Goal: Task Accomplishment & Management: Complete application form

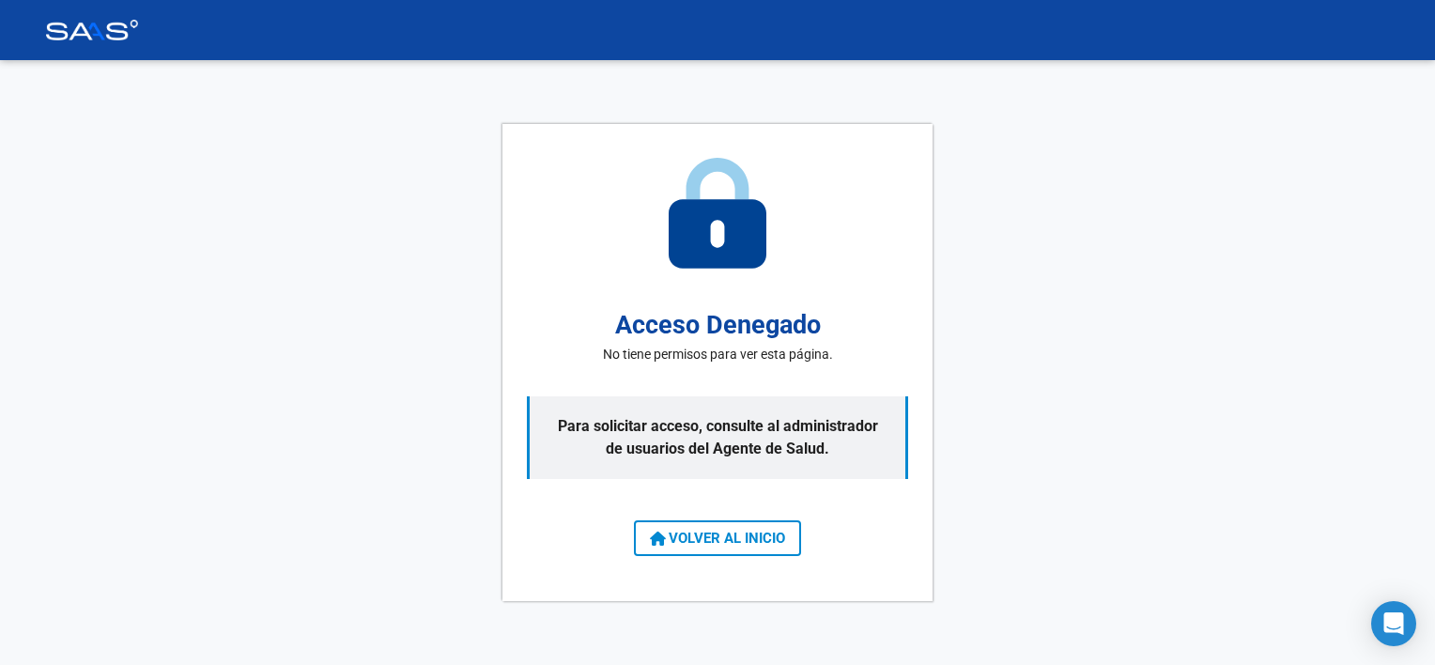
click at [674, 557] on div "Acceso Denegado No tiene permisos para ver esta página. Para solicitar acceso, …" at bounding box center [717, 362] width 430 height 477
click at [667, 543] on span "VOLVER AL INICIO" at bounding box center [717, 538] width 135 height 17
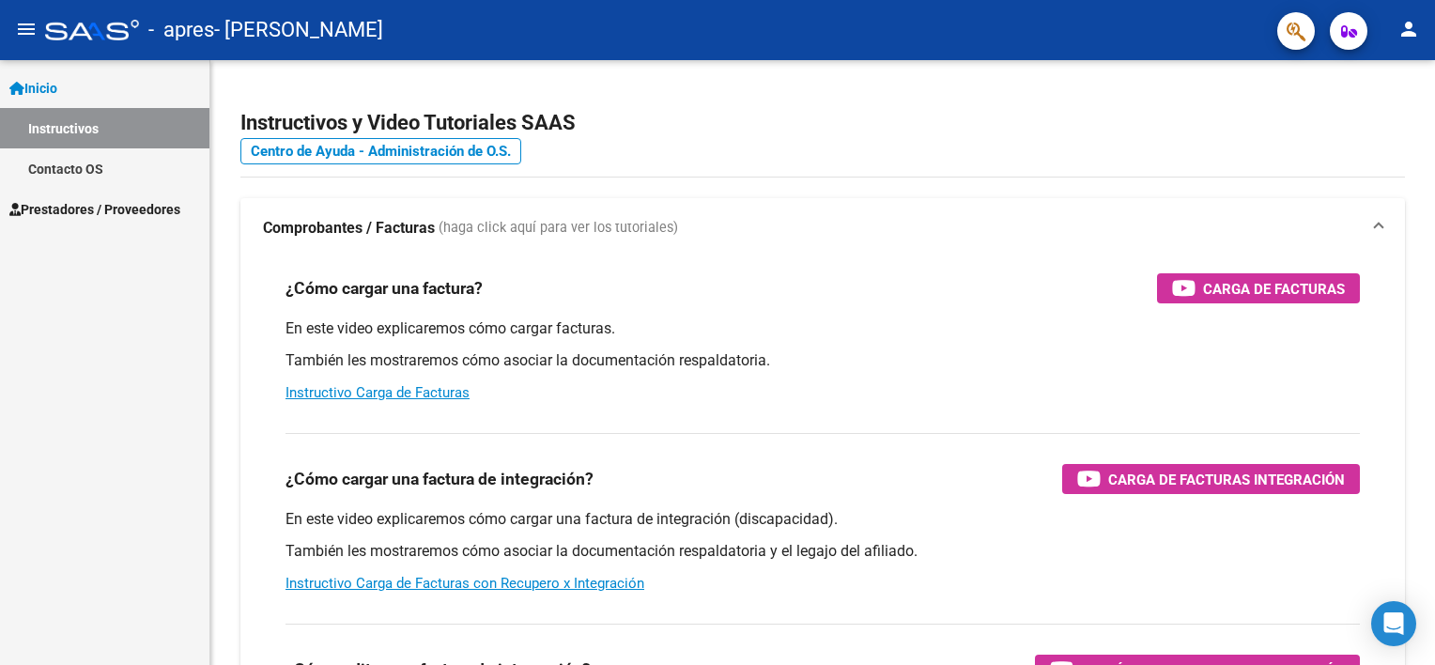
click at [60, 162] on link "Contacto OS" at bounding box center [104, 168] width 209 height 40
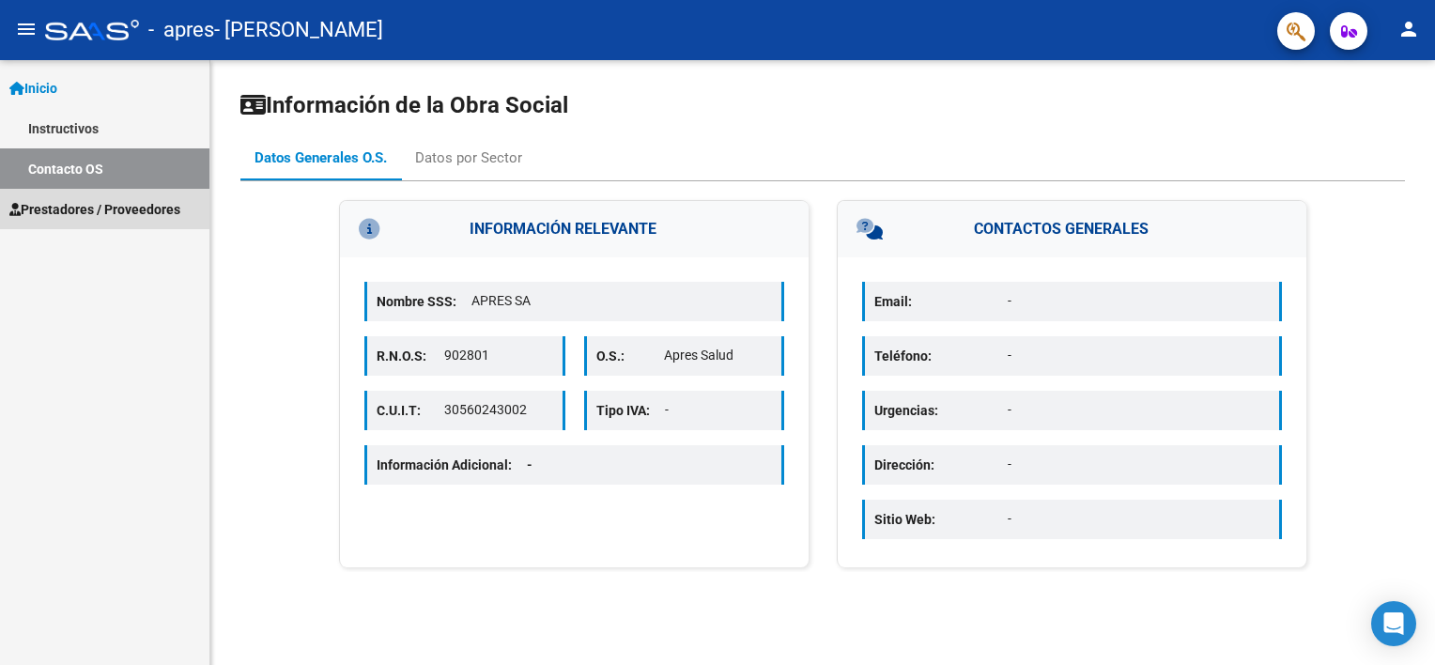
click at [109, 213] on span "Prestadores / Proveedores" at bounding box center [94, 209] width 171 height 21
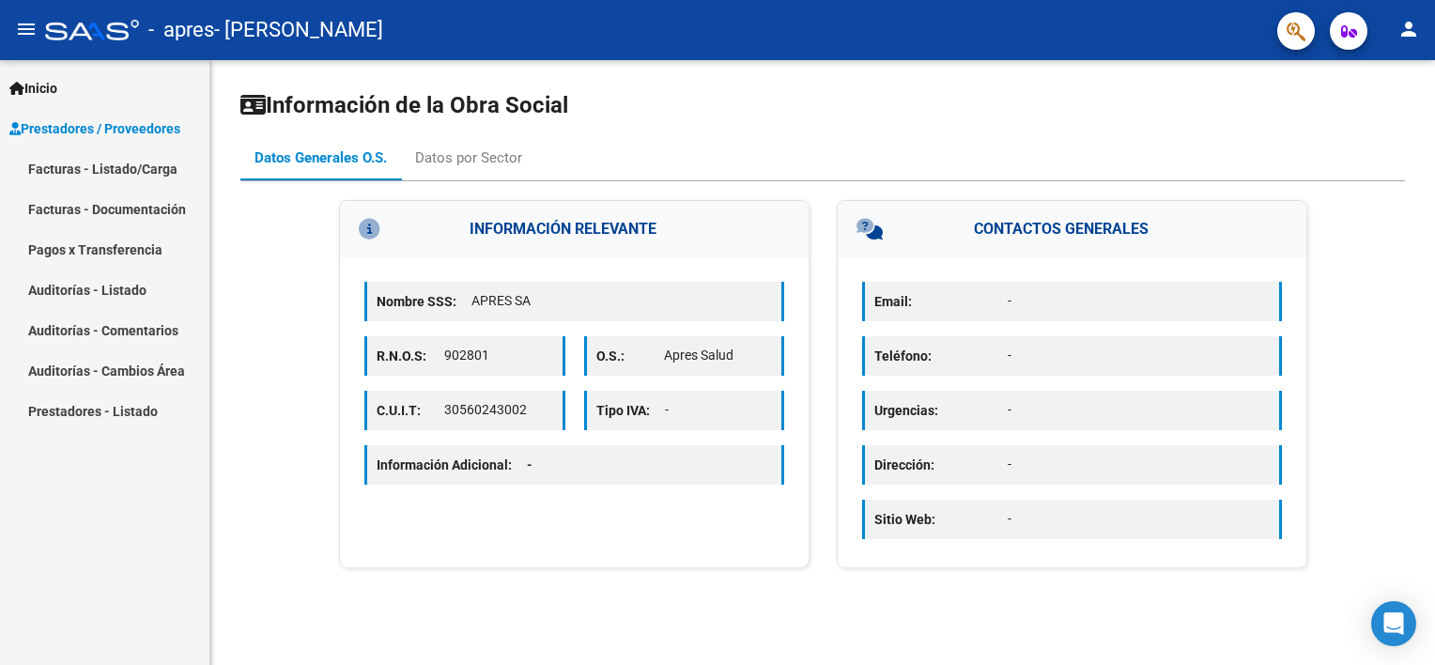
click at [100, 173] on link "Facturas - Listado/Carga" at bounding box center [104, 168] width 209 height 40
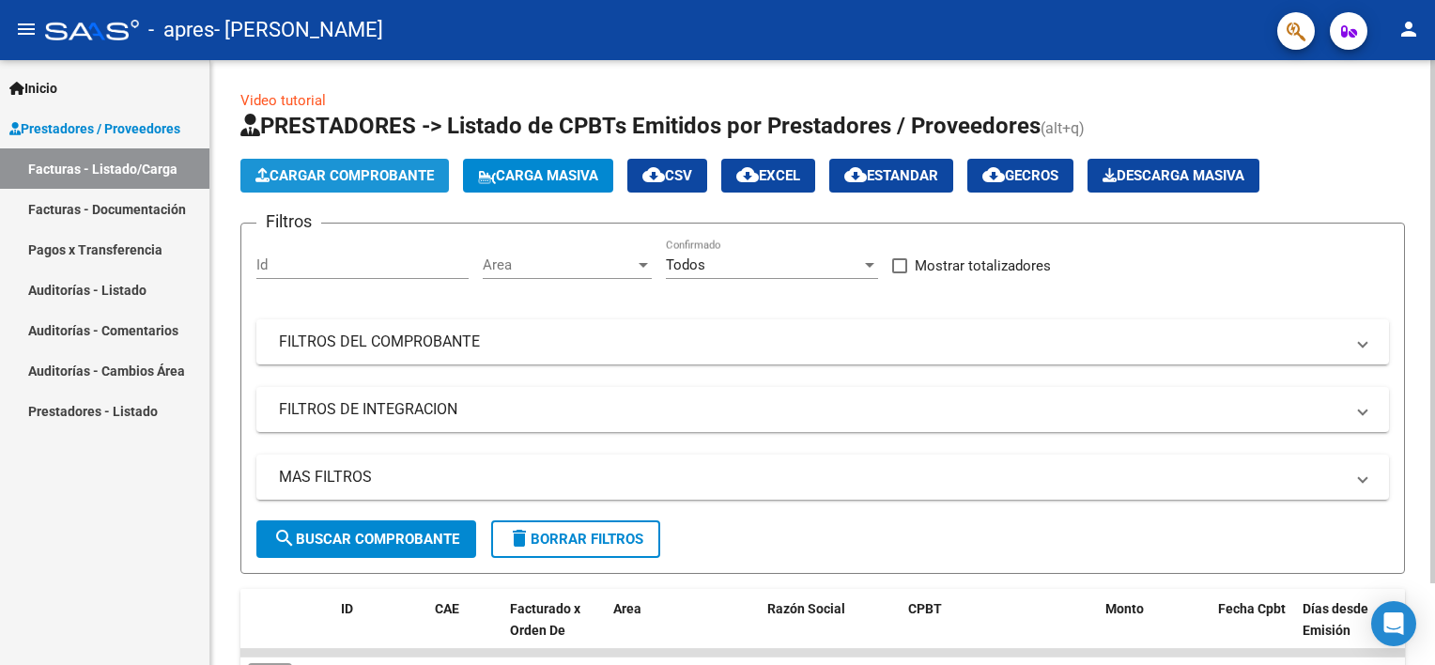
click at [294, 172] on span "Cargar Comprobante" at bounding box center [344, 175] width 178 height 17
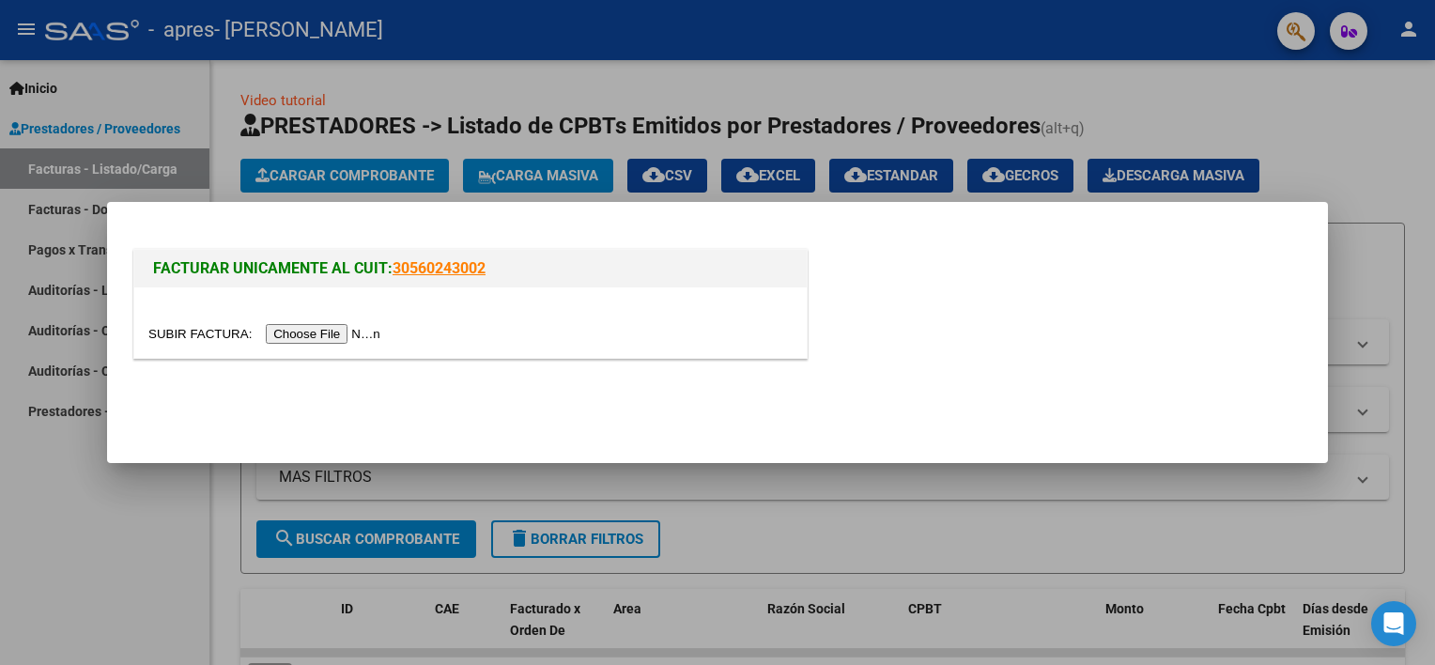
click at [289, 352] on div at bounding box center [470, 322] width 672 height 70
click at [289, 327] on input "file" at bounding box center [267, 334] width 238 height 20
click at [344, 331] on input "file" at bounding box center [267, 334] width 238 height 20
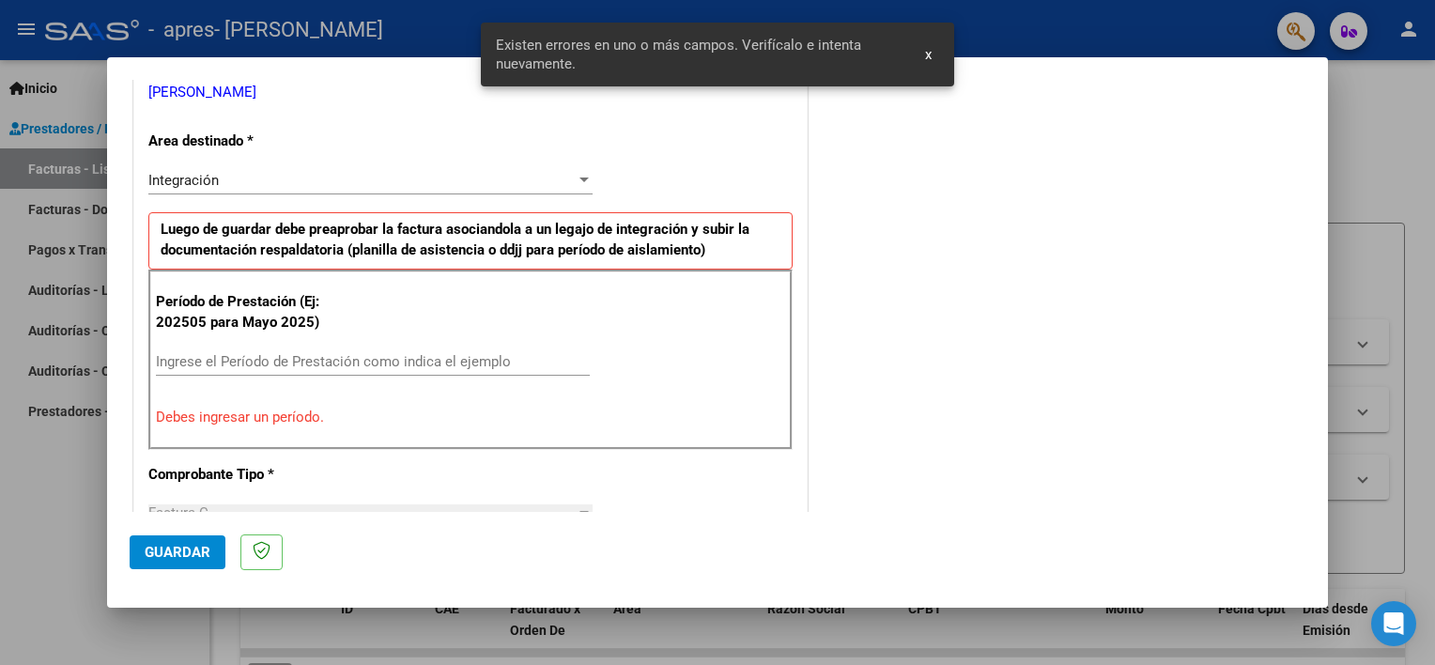
scroll to position [282, 0]
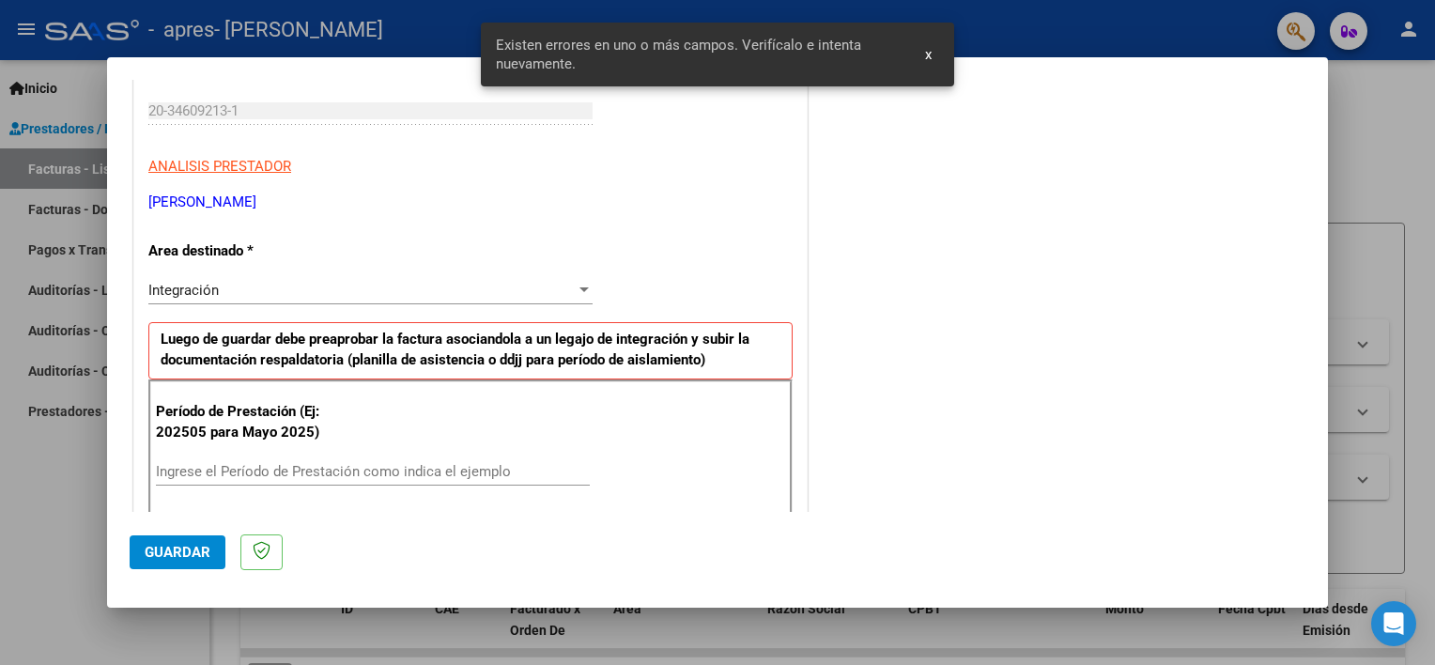
click at [226, 469] on input "Ingrese el Período de Prestación como indica el ejemplo" at bounding box center [373, 471] width 434 height 17
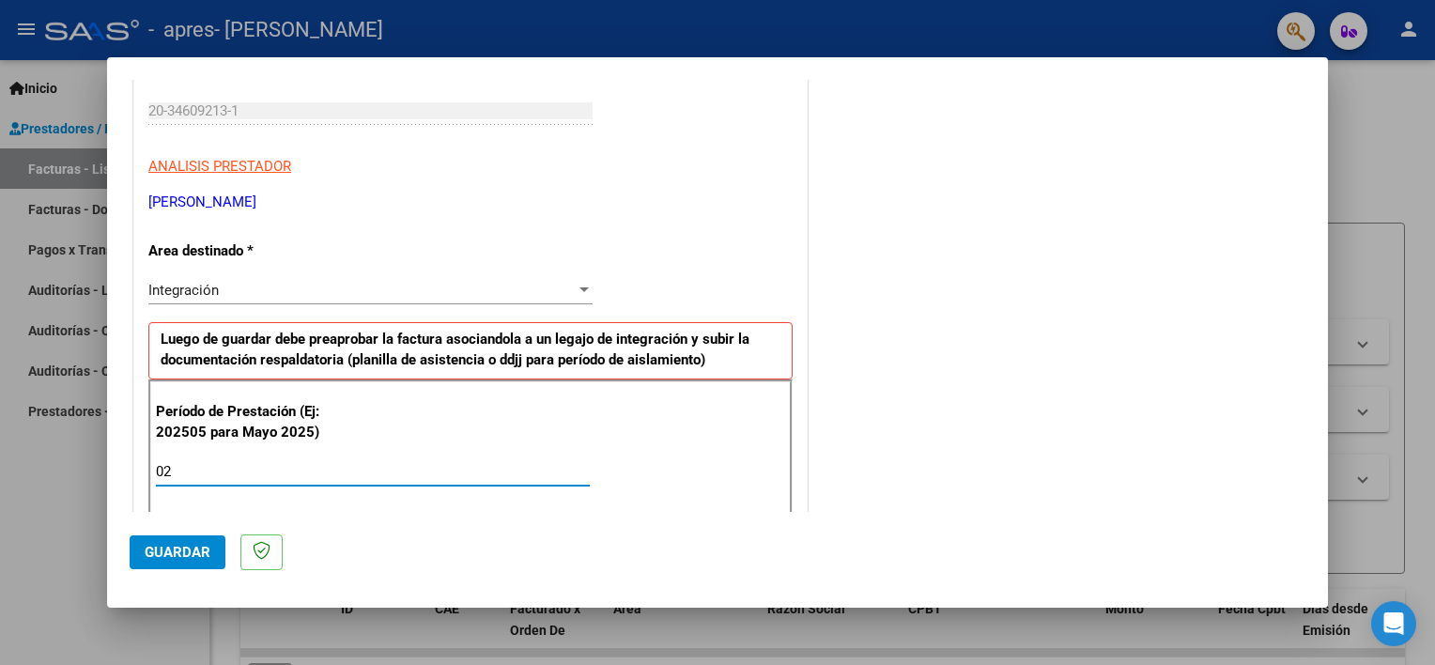
type input "0"
type input "202509"
click at [188, 550] on span "Guardar" at bounding box center [178, 552] width 66 height 17
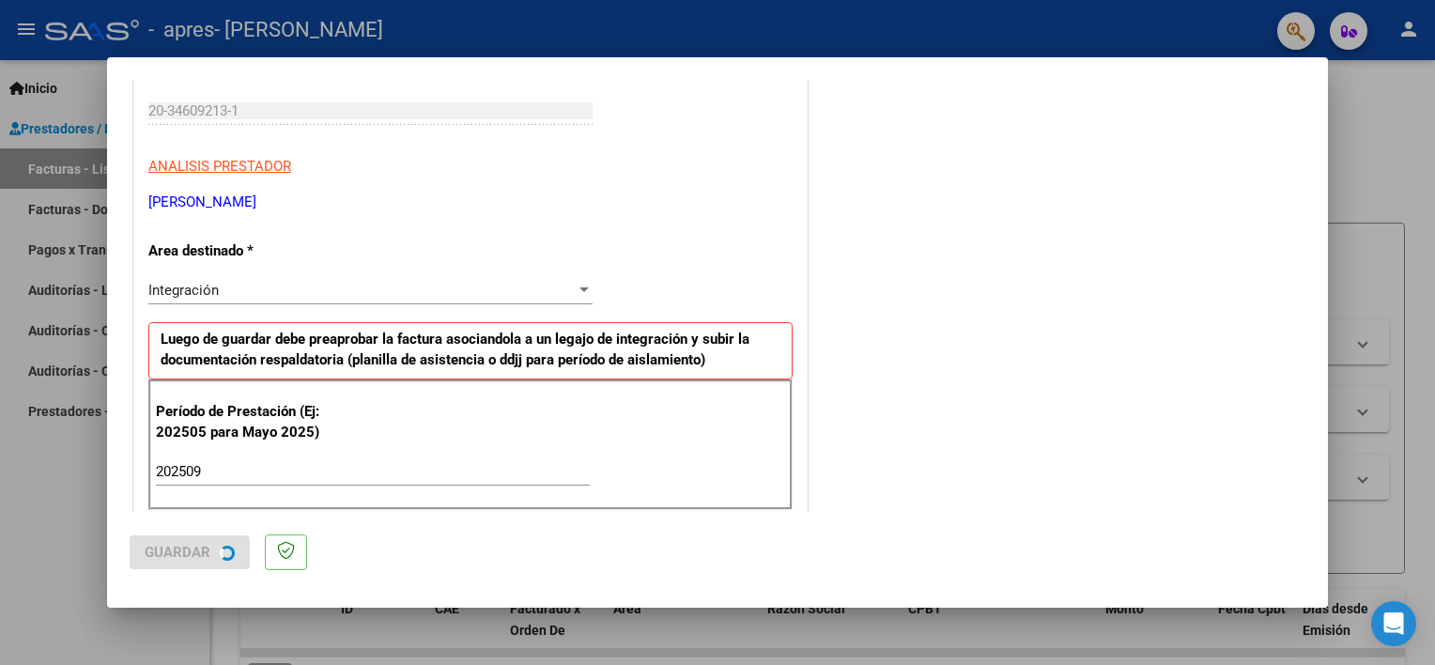
scroll to position [0, 0]
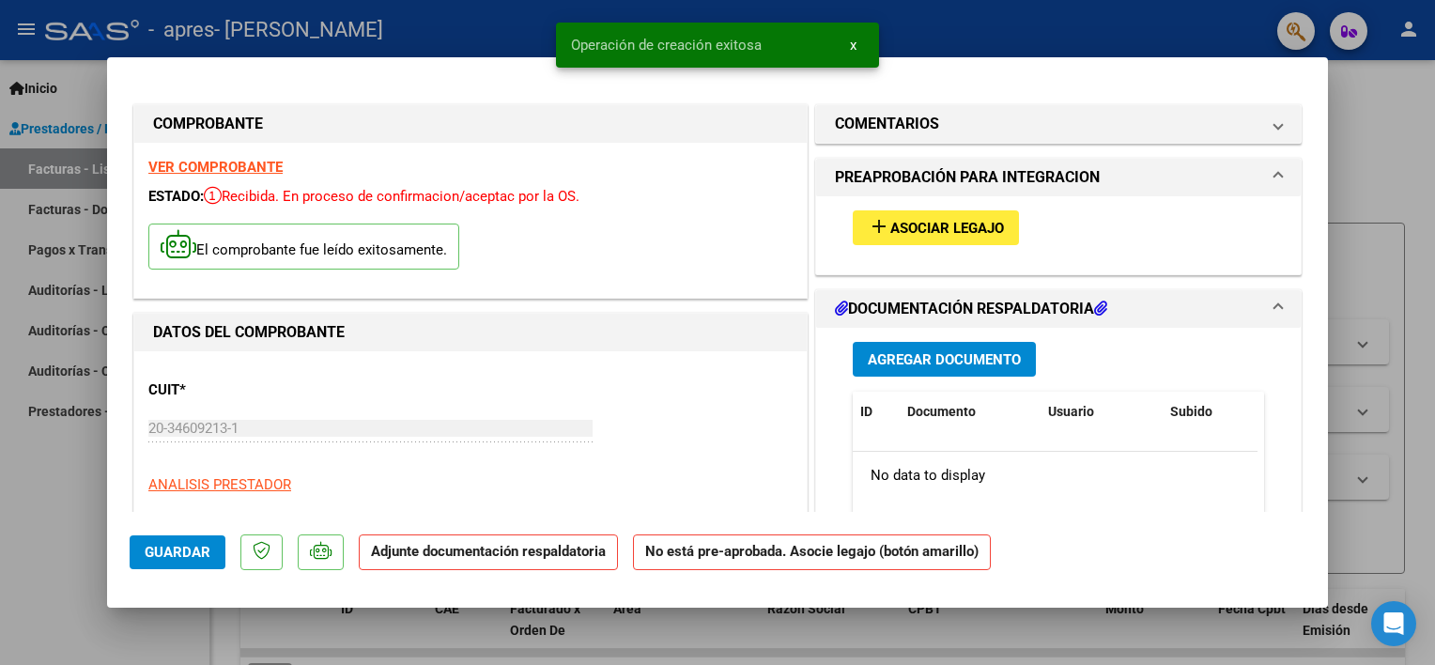
click at [954, 221] on span "Asociar Legajo" at bounding box center [947, 228] width 114 height 17
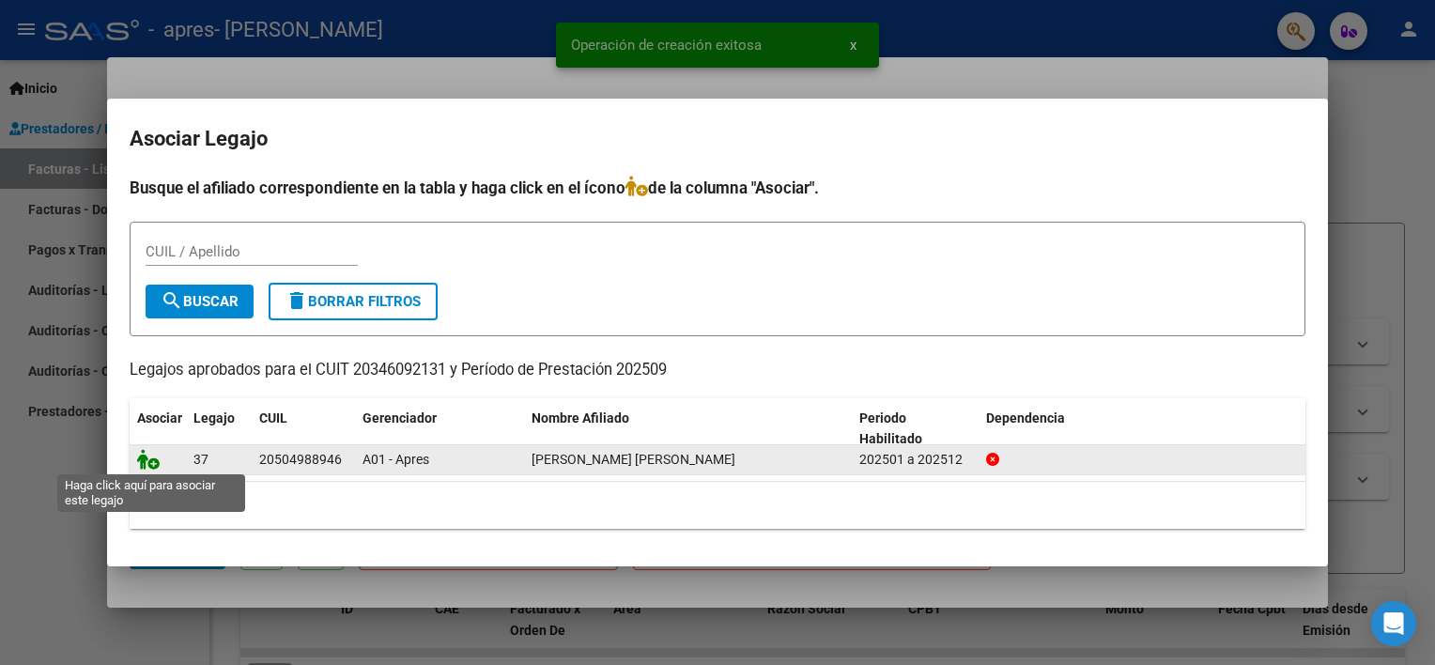
click at [154, 465] on icon at bounding box center [148, 459] width 23 height 21
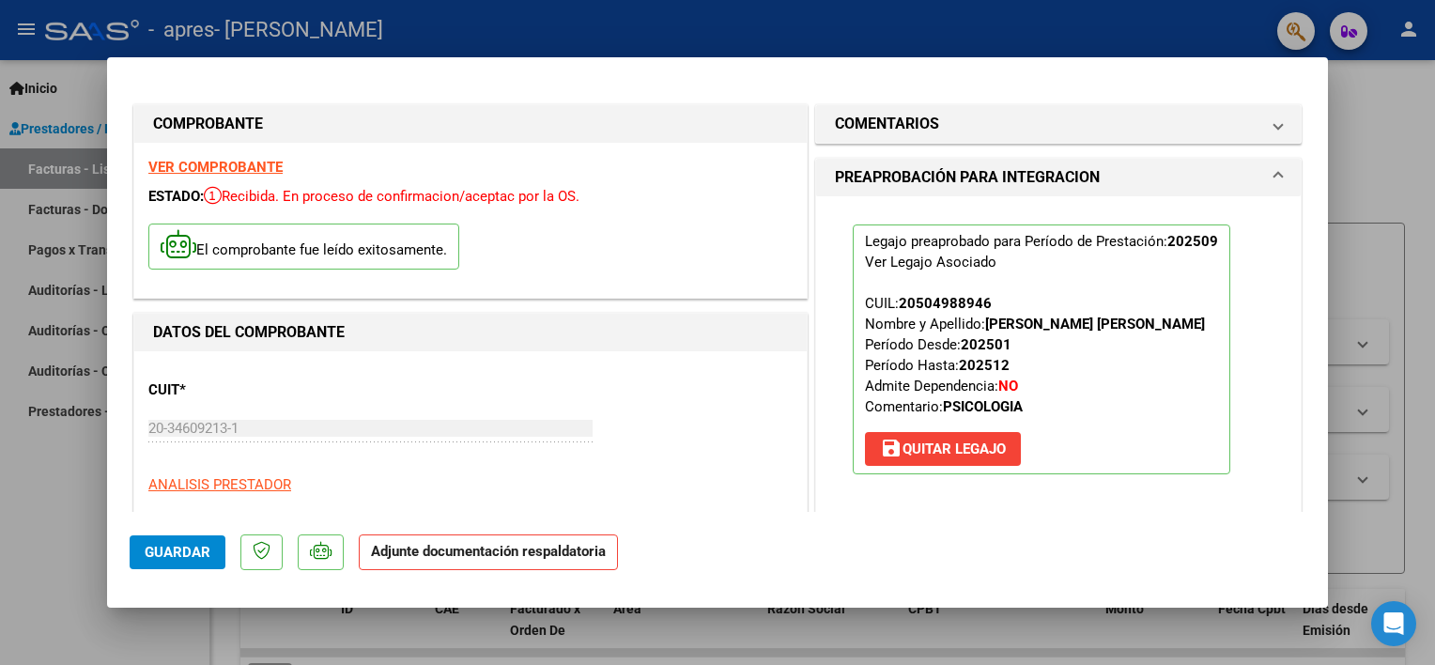
scroll to position [188, 0]
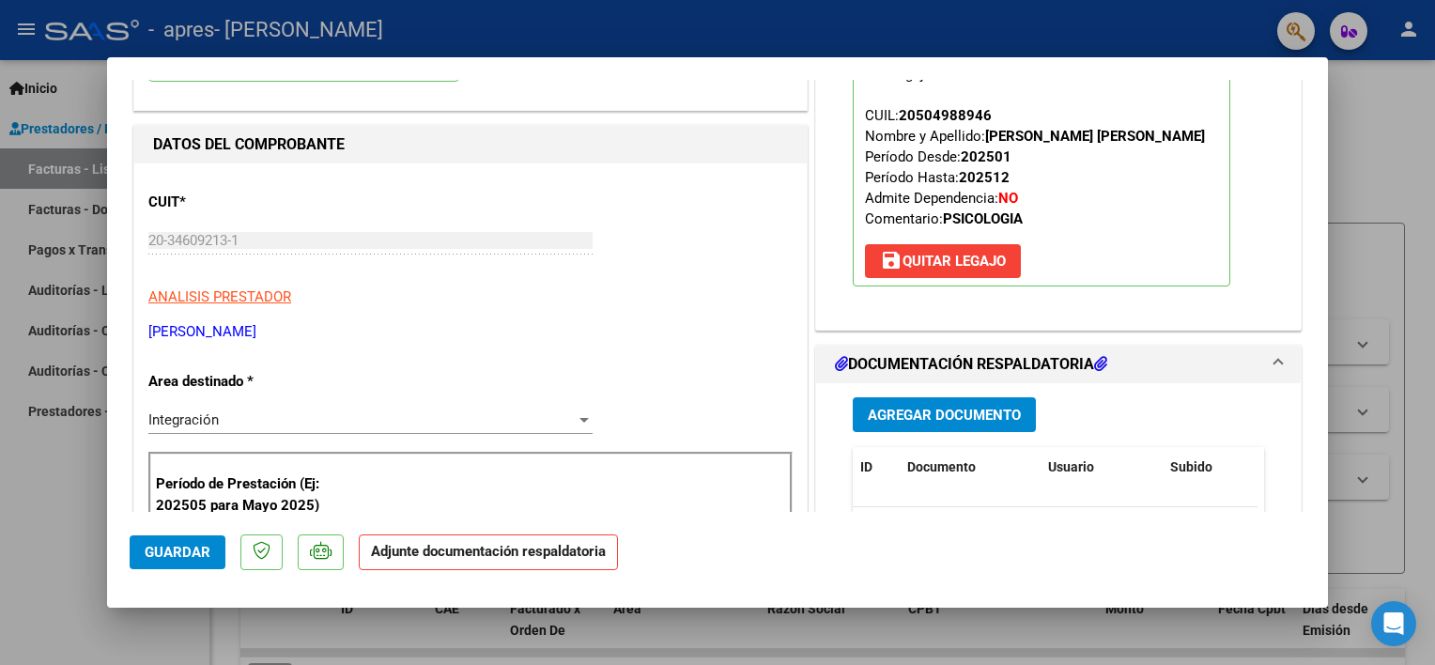
click at [916, 408] on span "Agregar Documento" at bounding box center [944, 415] width 153 height 17
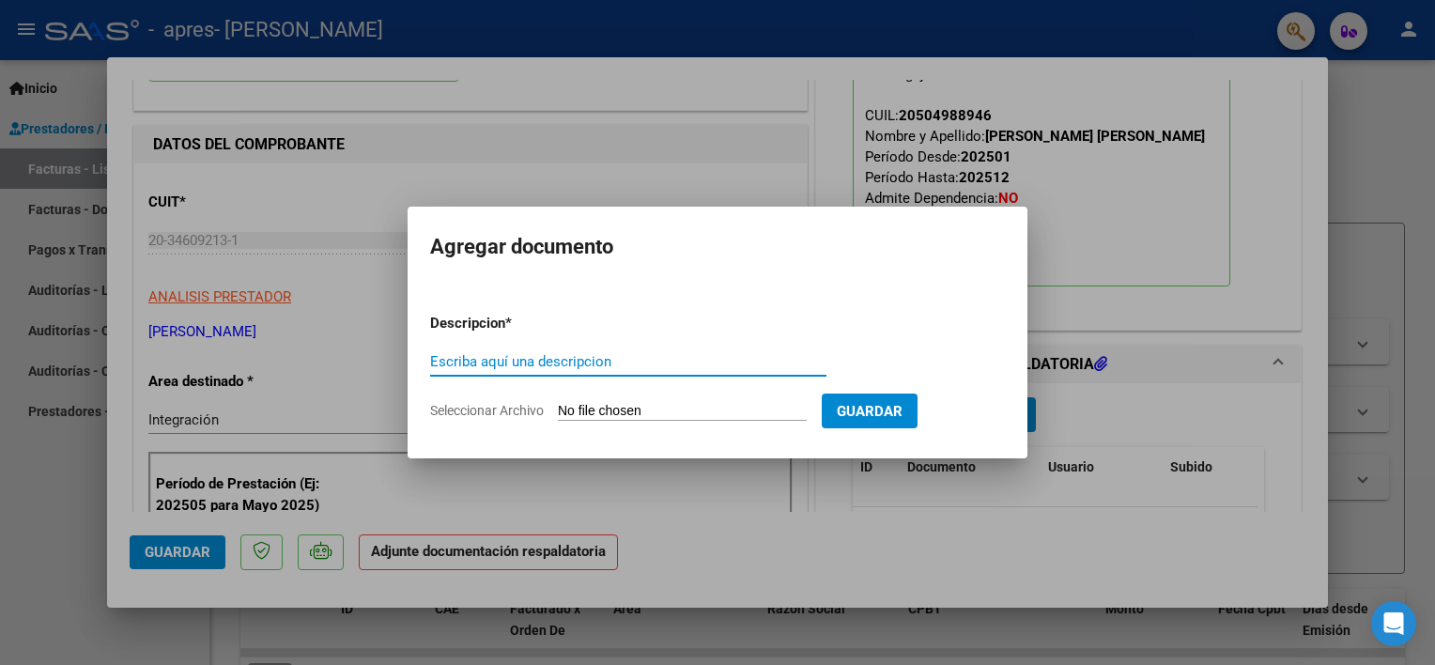
click at [605, 363] on input "Escriba aquí una descripcion" at bounding box center [628, 361] width 396 height 17
type input "PLANILLA [PERSON_NAME] [DATE] PSI"
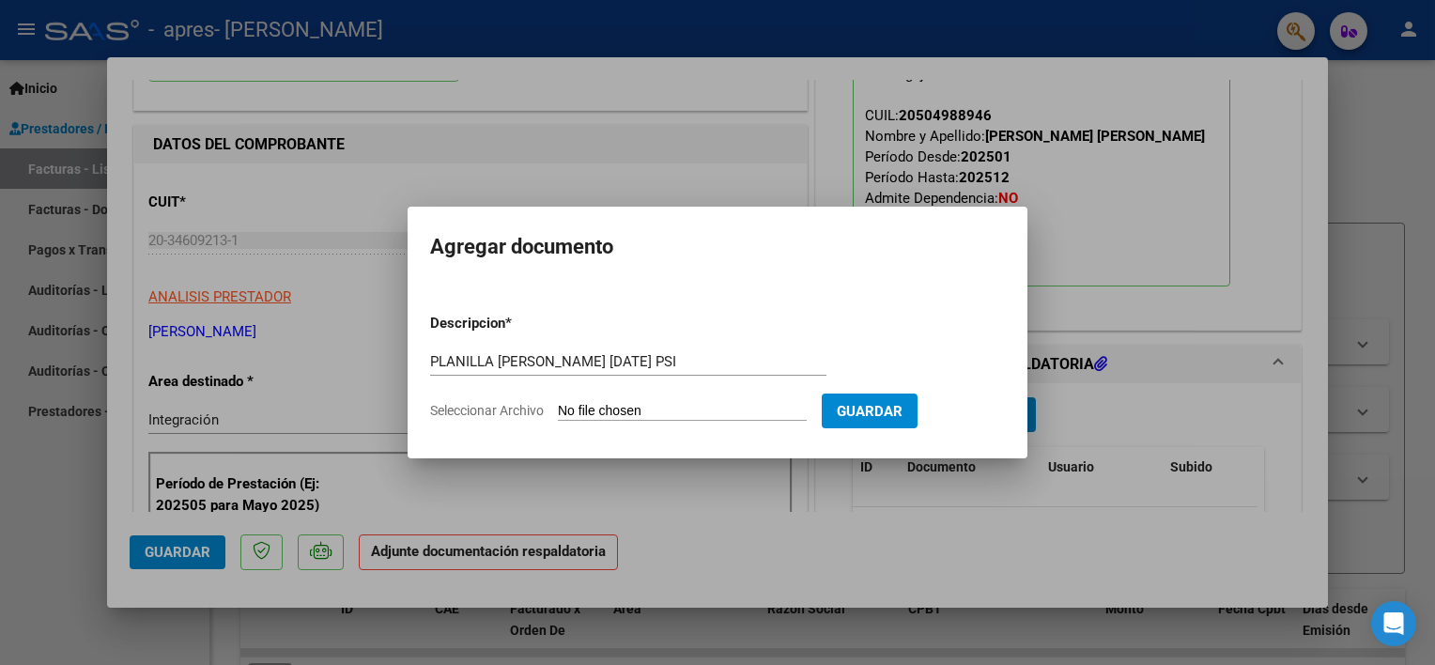
click at [676, 406] on input "Seleccionar Archivo" at bounding box center [682, 412] width 249 height 18
type input "C:\fakepath\PLANILLA [PERSON_NAME] APRES [DATE] PSI.pdf"
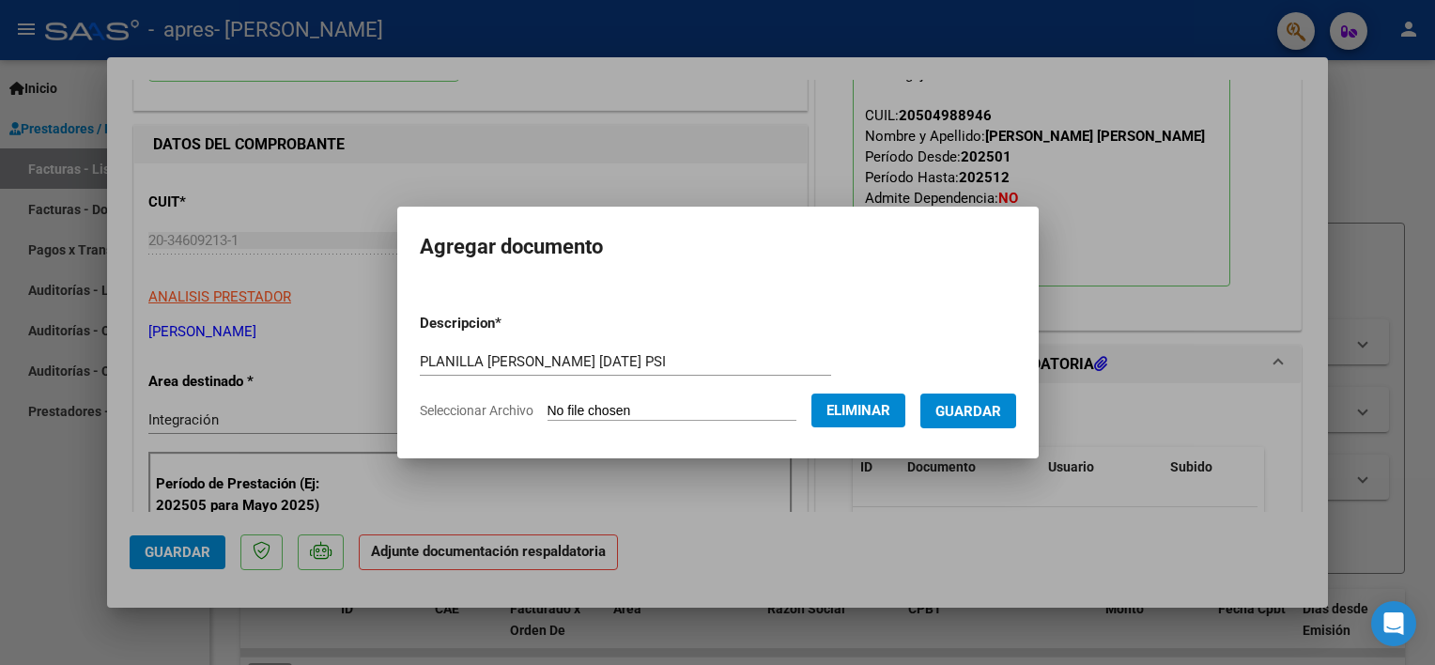
click at [967, 409] on span "Guardar" at bounding box center [968, 411] width 66 height 17
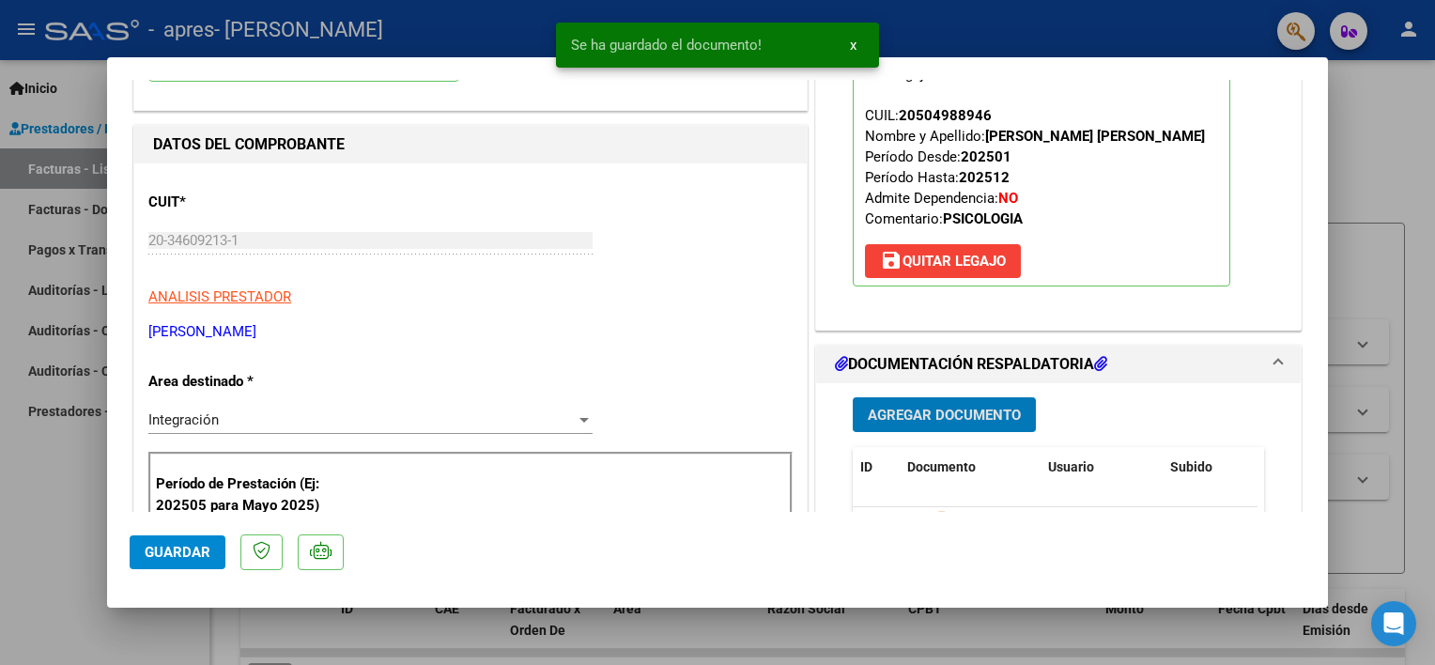
scroll to position [470, 0]
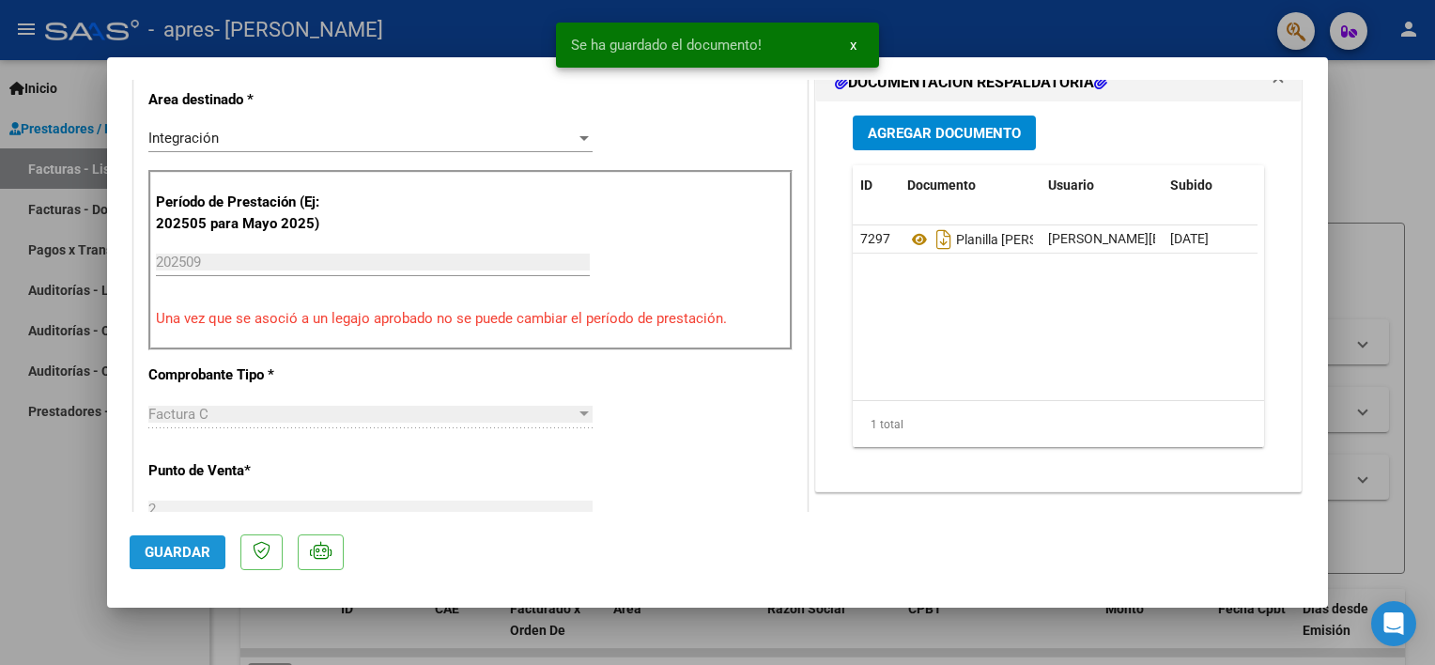
click at [177, 553] on span "Guardar" at bounding box center [178, 552] width 66 height 17
click at [13, 563] on div at bounding box center [717, 332] width 1435 height 665
type input "$ 0,00"
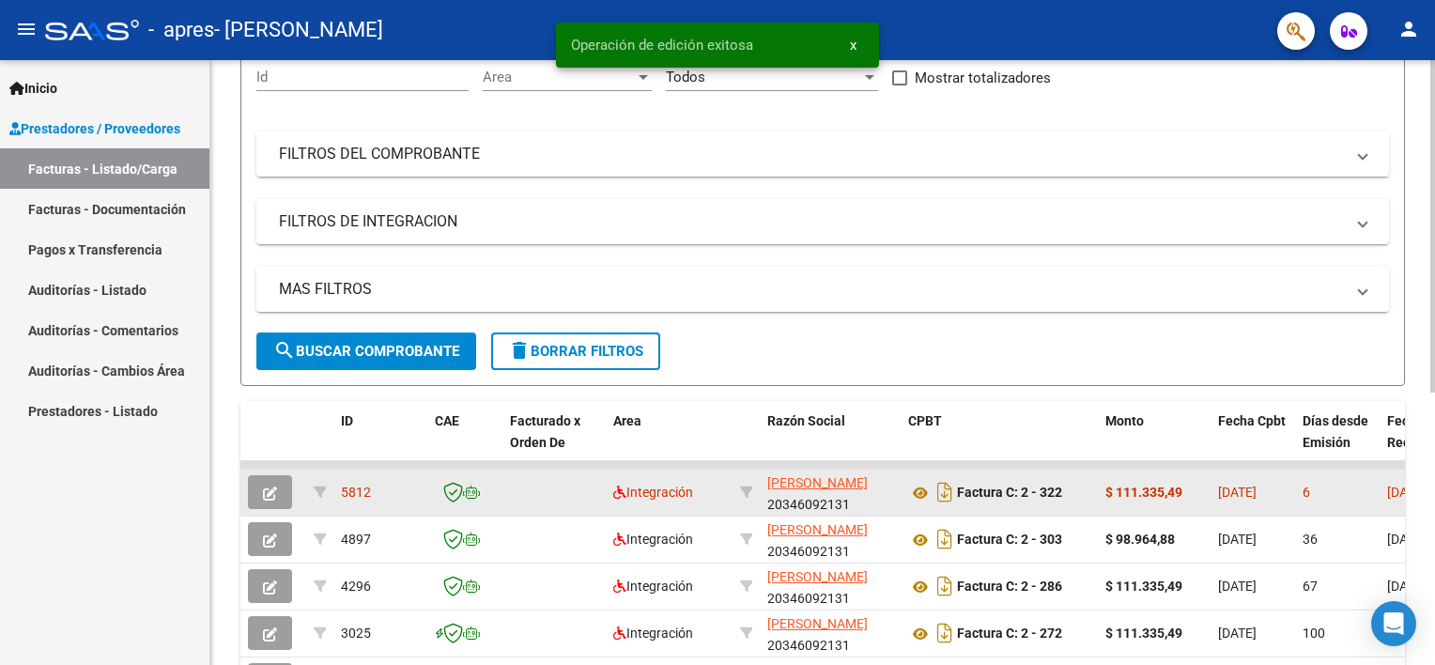
scroll to position [282, 0]
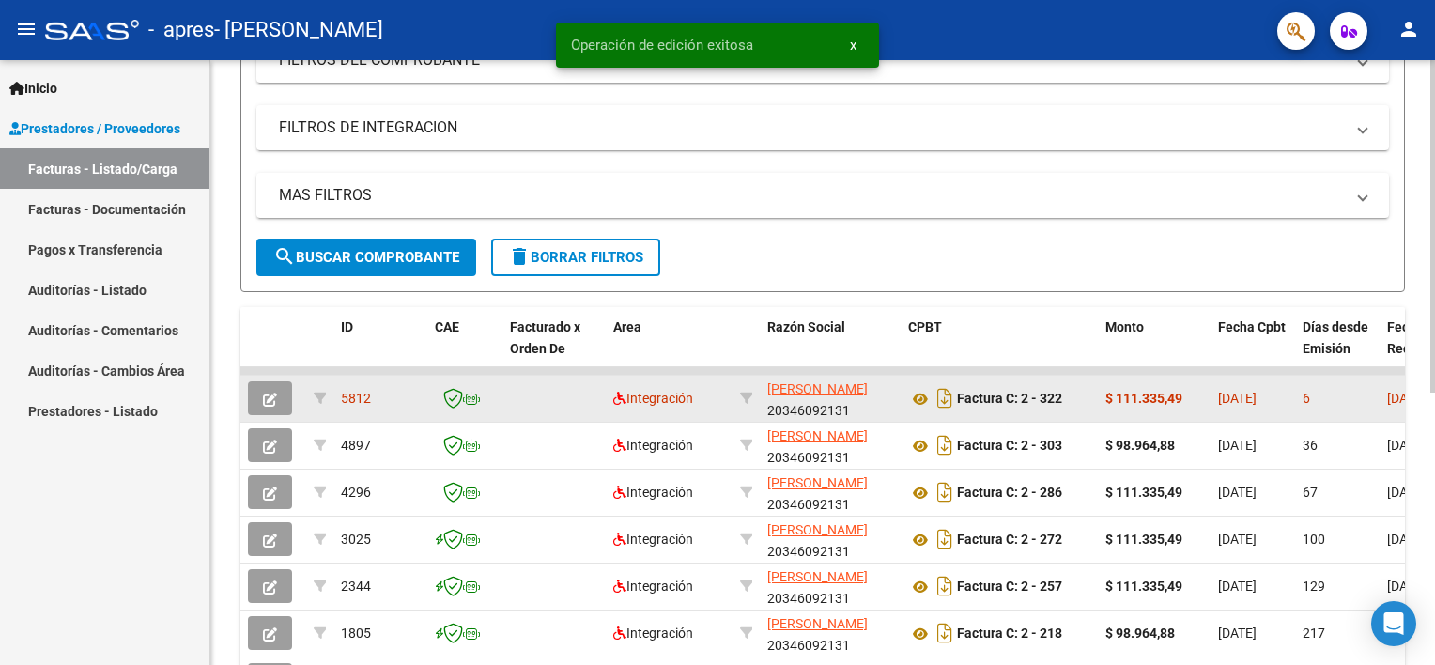
drag, startPoint x: 1196, startPoint y: 392, endPoint x: 1116, endPoint y: 392, distance: 80.8
click at [1116, 392] on div "$ 111.335,49" at bounding box center [1154, 399] width 98 height 22
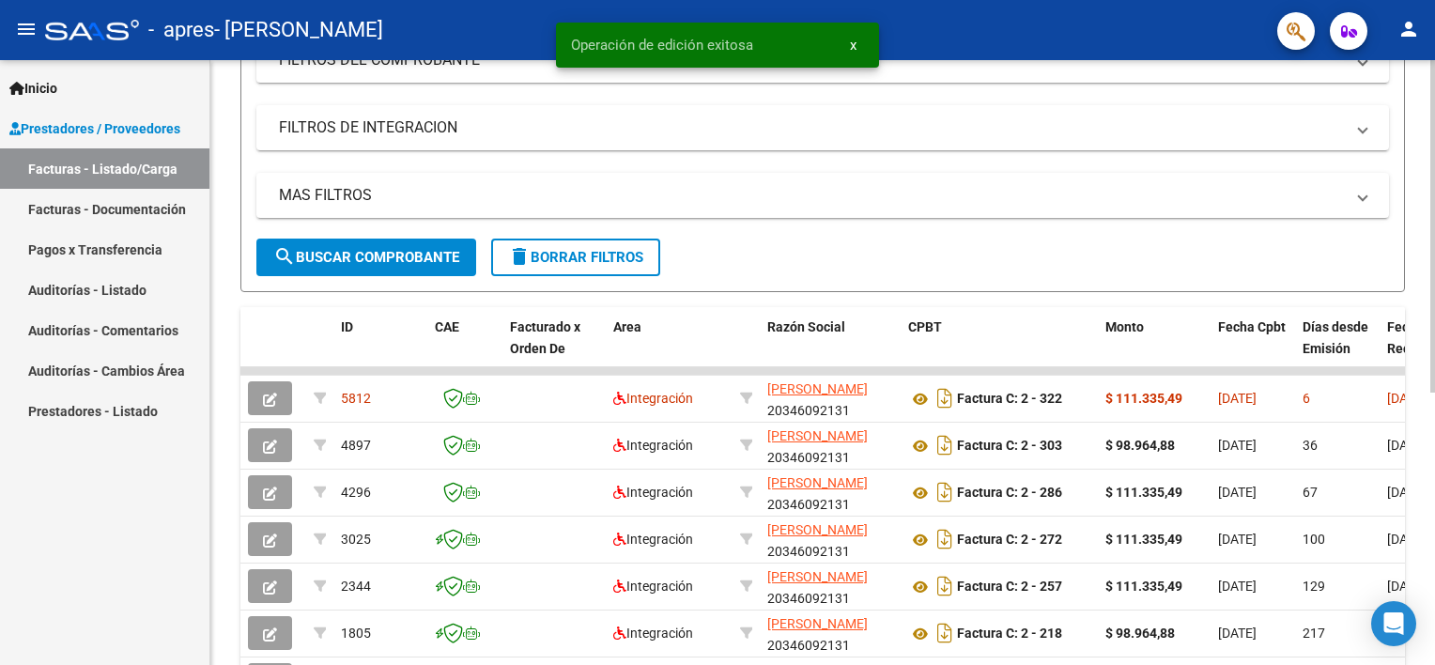
copy strong "111.335,49"
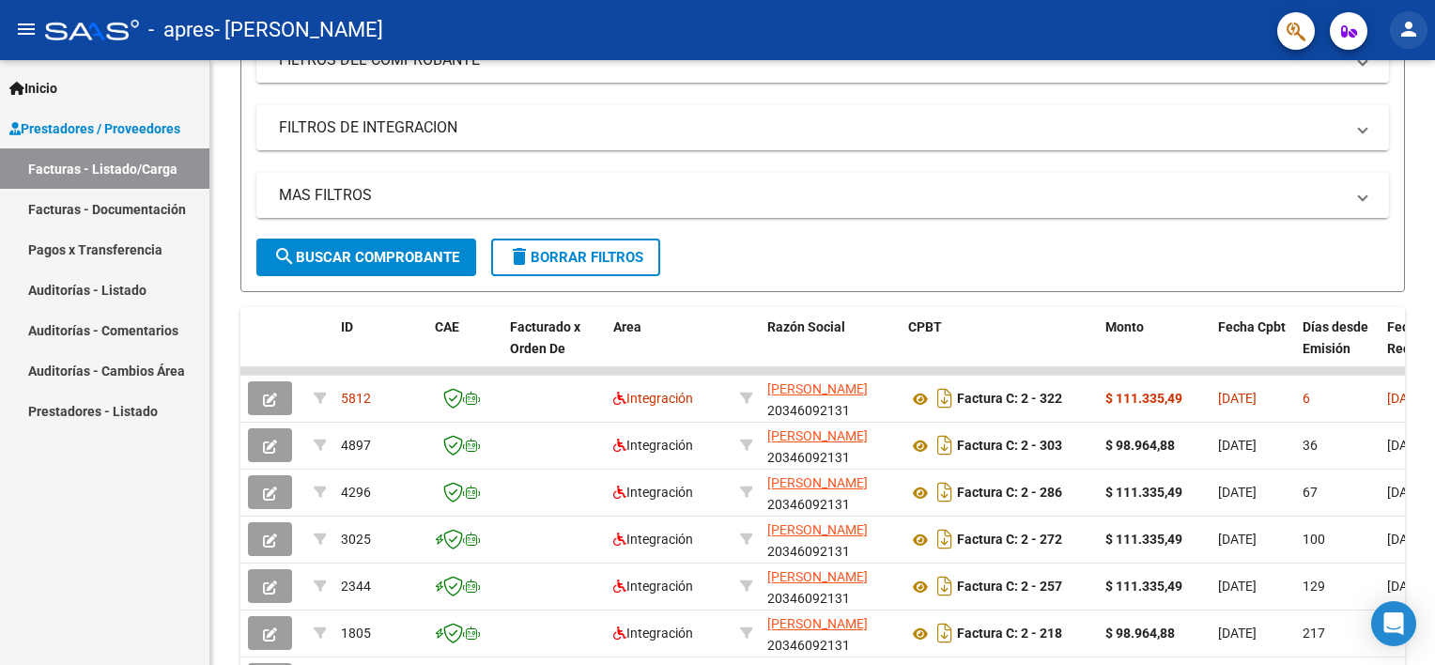
click at [1406, 34] on mat-icon "person" at bounding box center [1408, 29] width 23 height 23
click at [1349, 127] on button "exit_to_app Salir" at bounding box center [1370, 123] width 115 height 45
